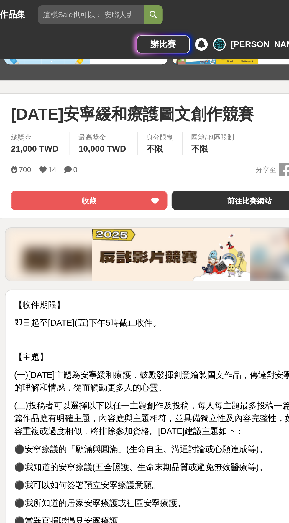
scroll to position [35, 0]
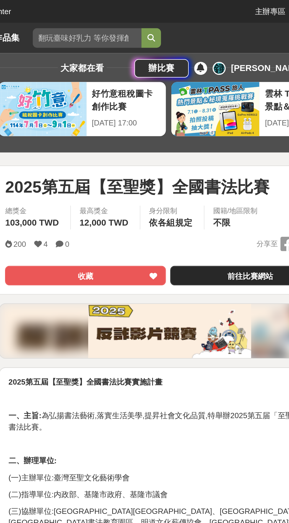
click at [236, 145] on link "前往比賽網站" at bounding box center [235, 149] width 87 height 11
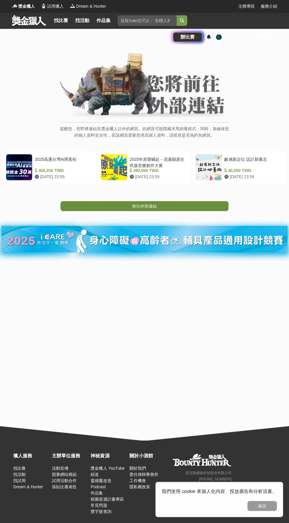
click at [215, 206] on link "前往外部連結" at bounding box center [144, 206] width 168 height 10
